Goal: Entertainment & Leisure: Browse casually

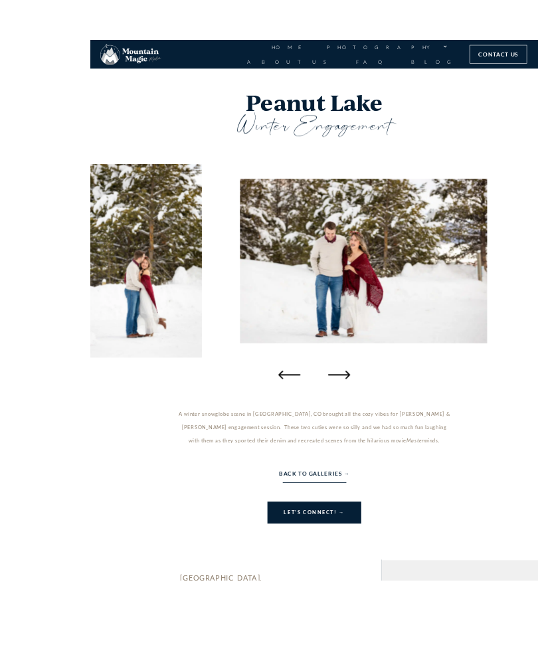
scroll to position [17, 0]
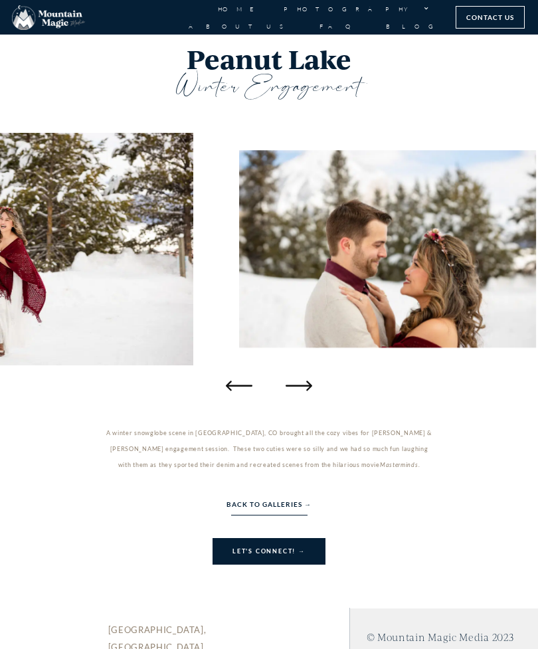
click at [290, 497] on span "Back to Galleries →" at bounding box center [269, 504] width 85 height 15
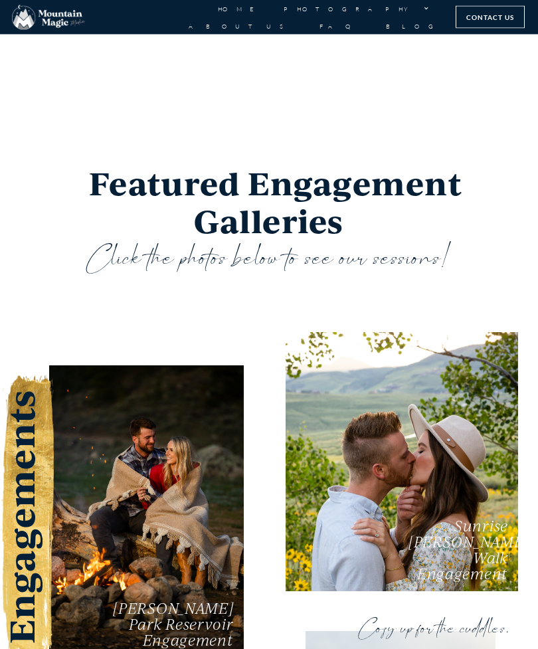
scroll to position [1407, 0]
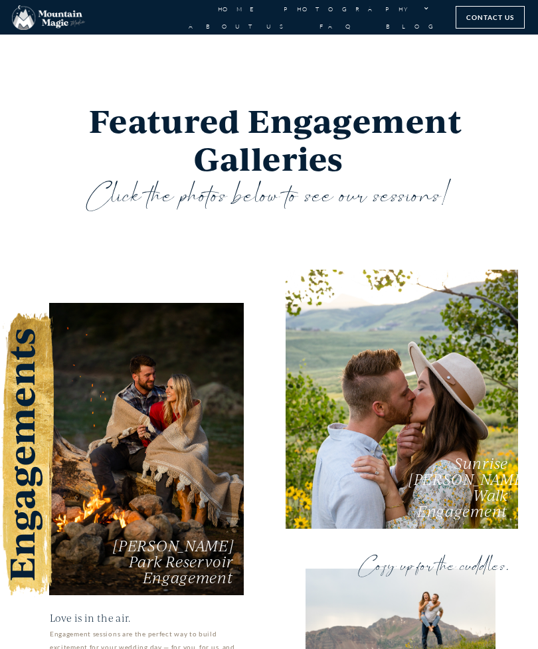
click at [195, 472] on link "Taylor Park Reservoir Engagement" at bounding box center [146, 449] width 195 height 292
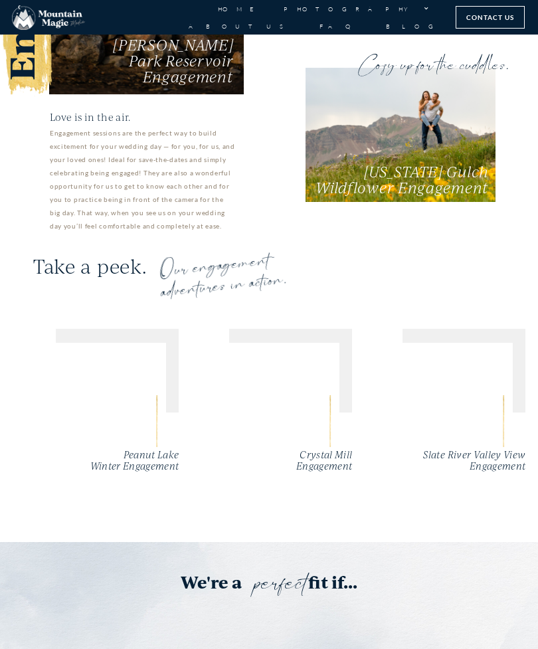
scroll to position [1919, 0]
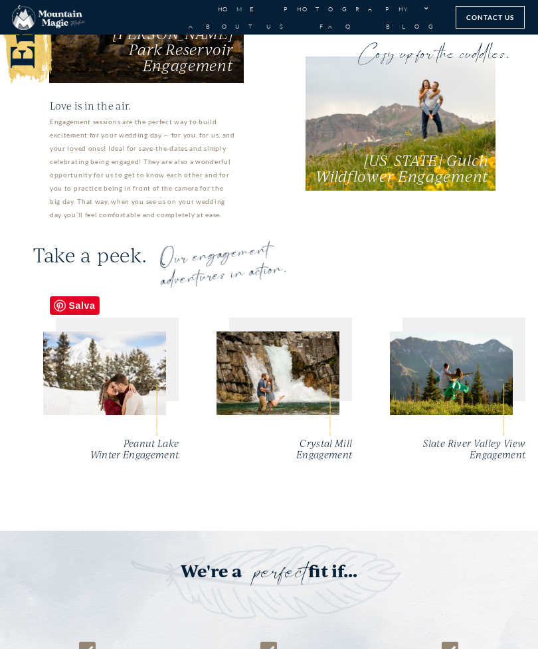
click at [118, 347] on img at bounding box center [104, 374] width 123 height 84
click at [136, 332] on img at bounding box center [104, 374] width 123 height 84
